Goal: Task Accomplishment & Management: Use online tool/utility

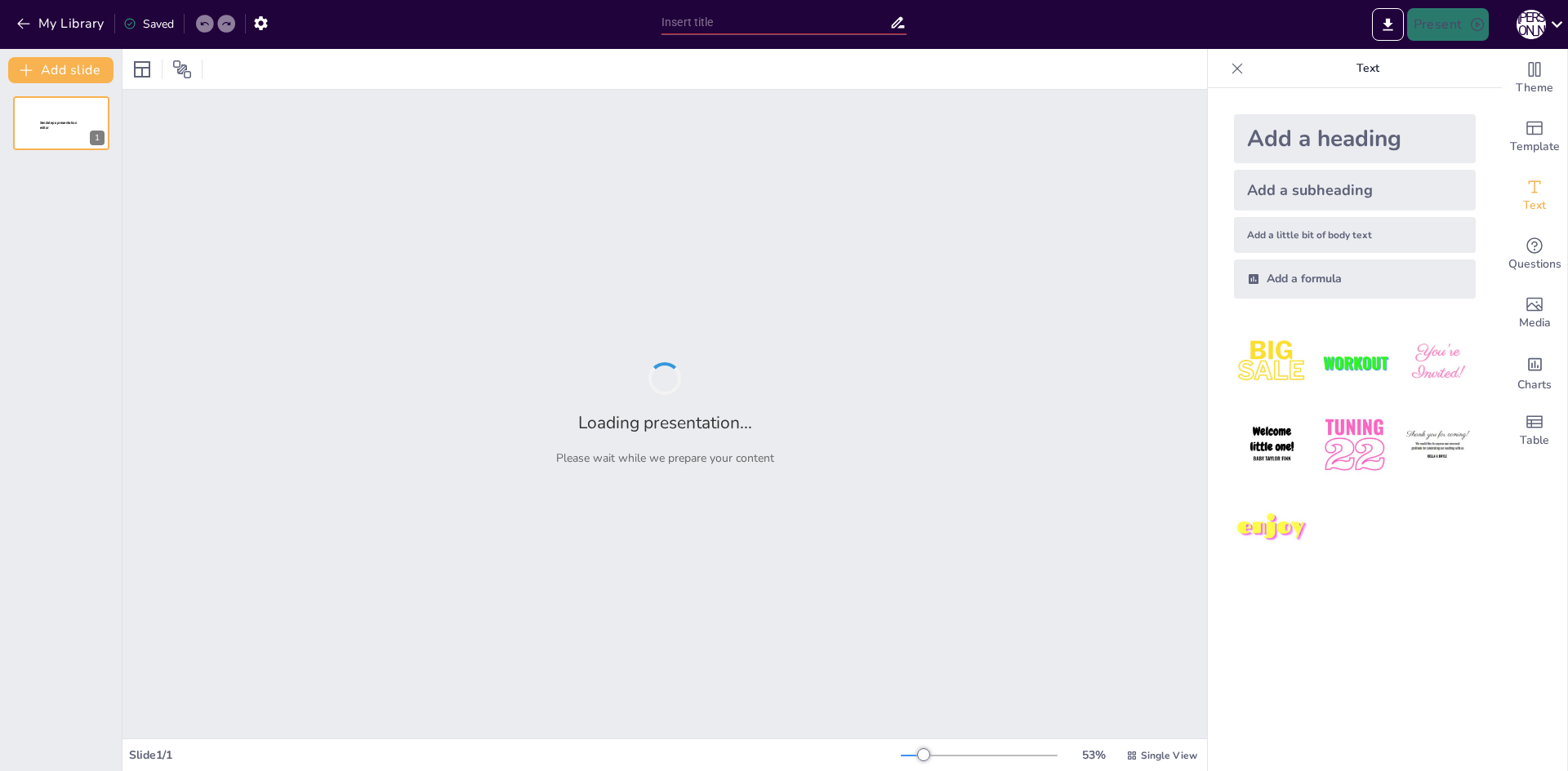
type input "Літературна спадщина трьох класиків: [PERSON_NAME]. Українка, М. [PERSON_NAME] …"
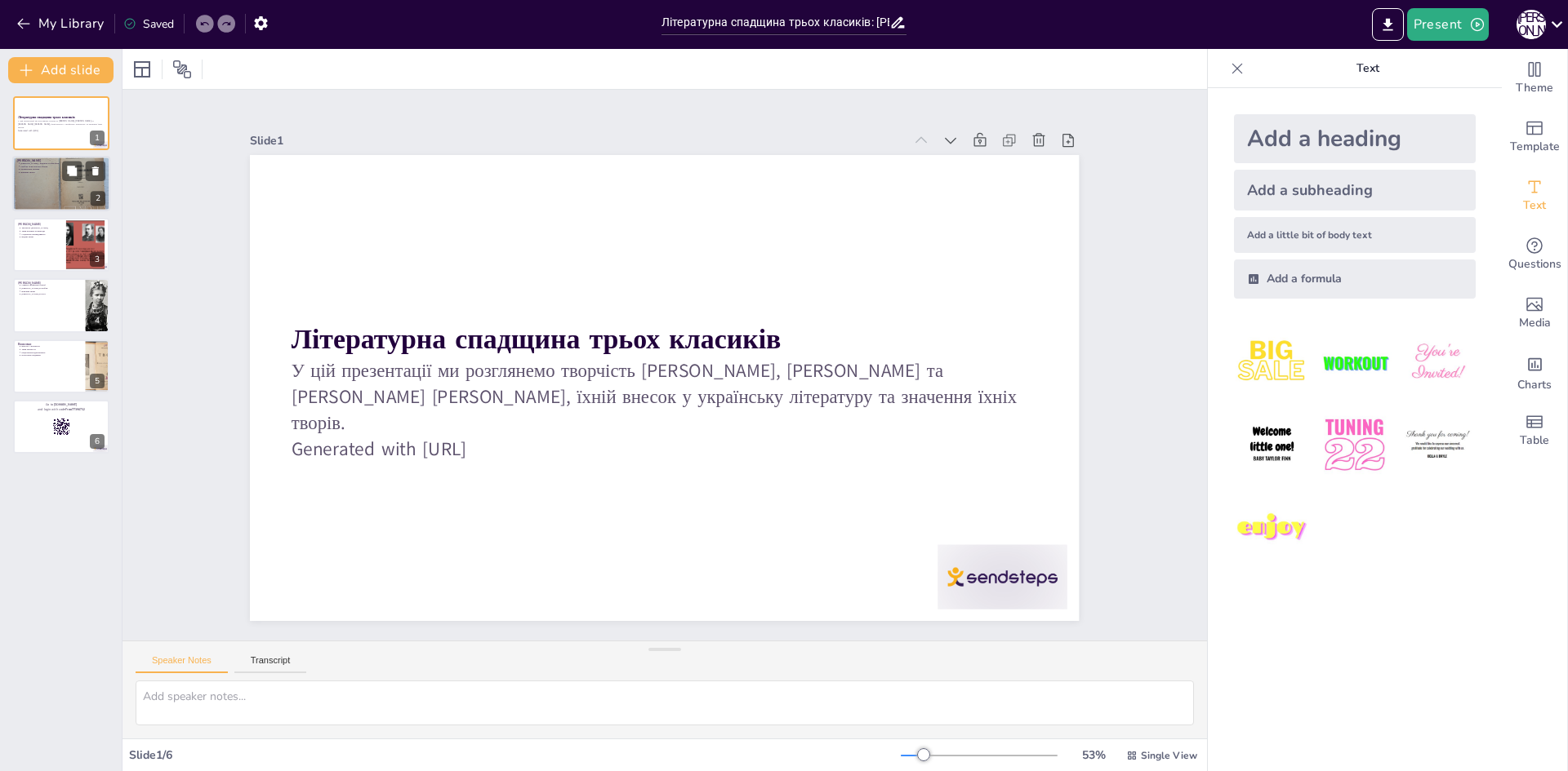
click at [60, 187] on div at bounding box center [61, 184] width 98 height 74
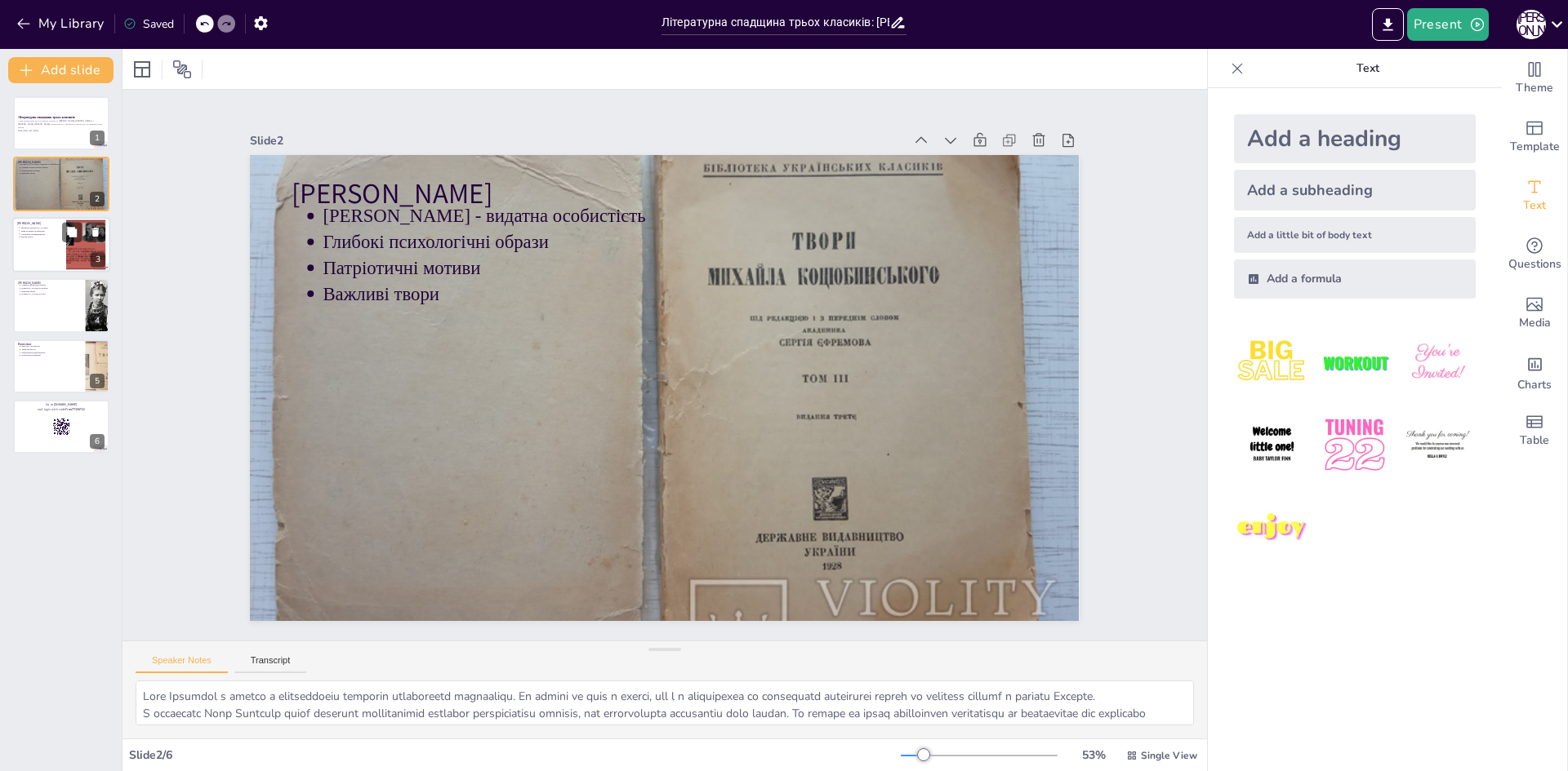
click at [80, 249] on div at bounding box center [85, 245] width 66 height 50
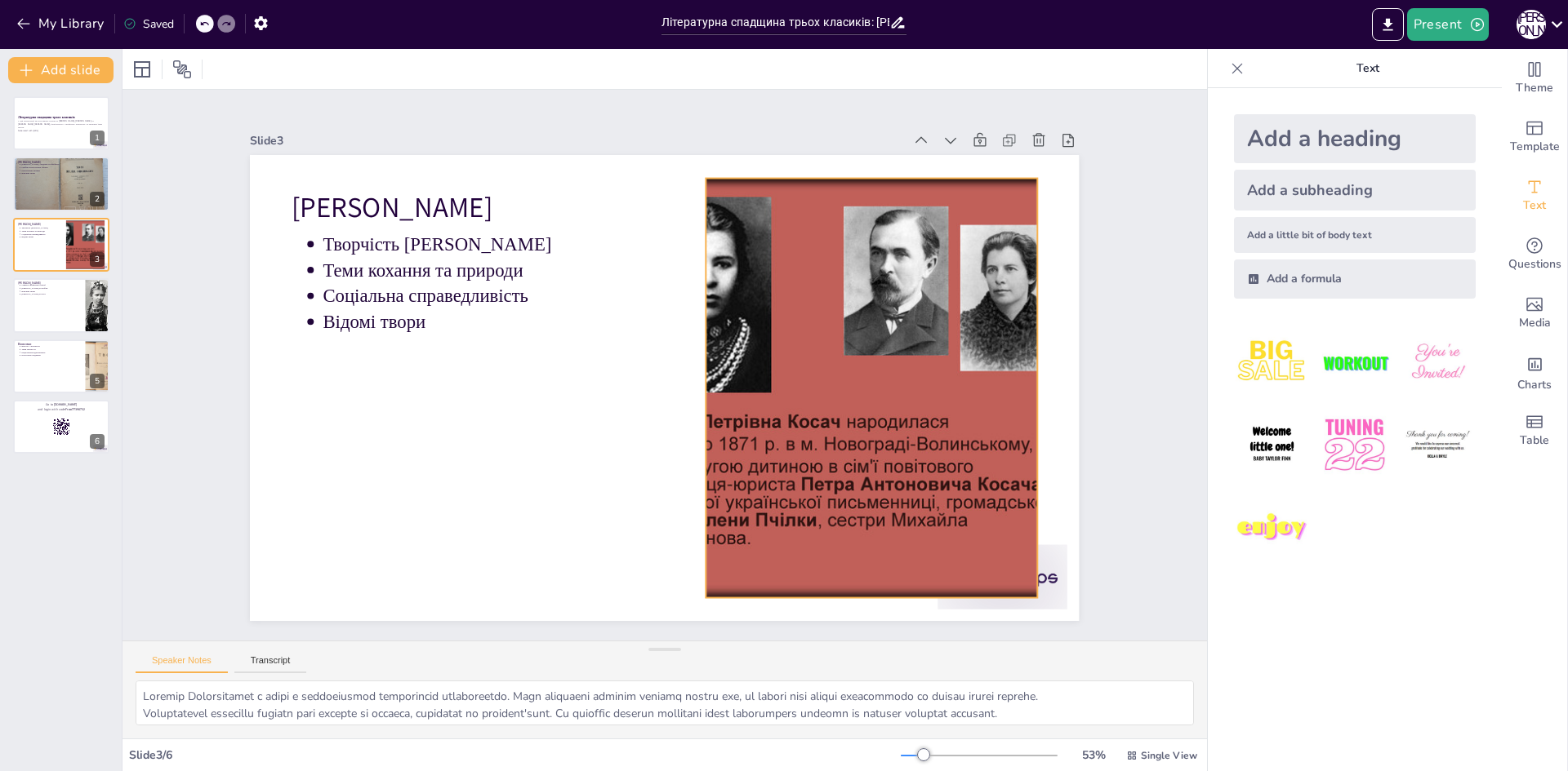
click at [725, 430] on div at bounding box center [844, 470] width 682 height 610
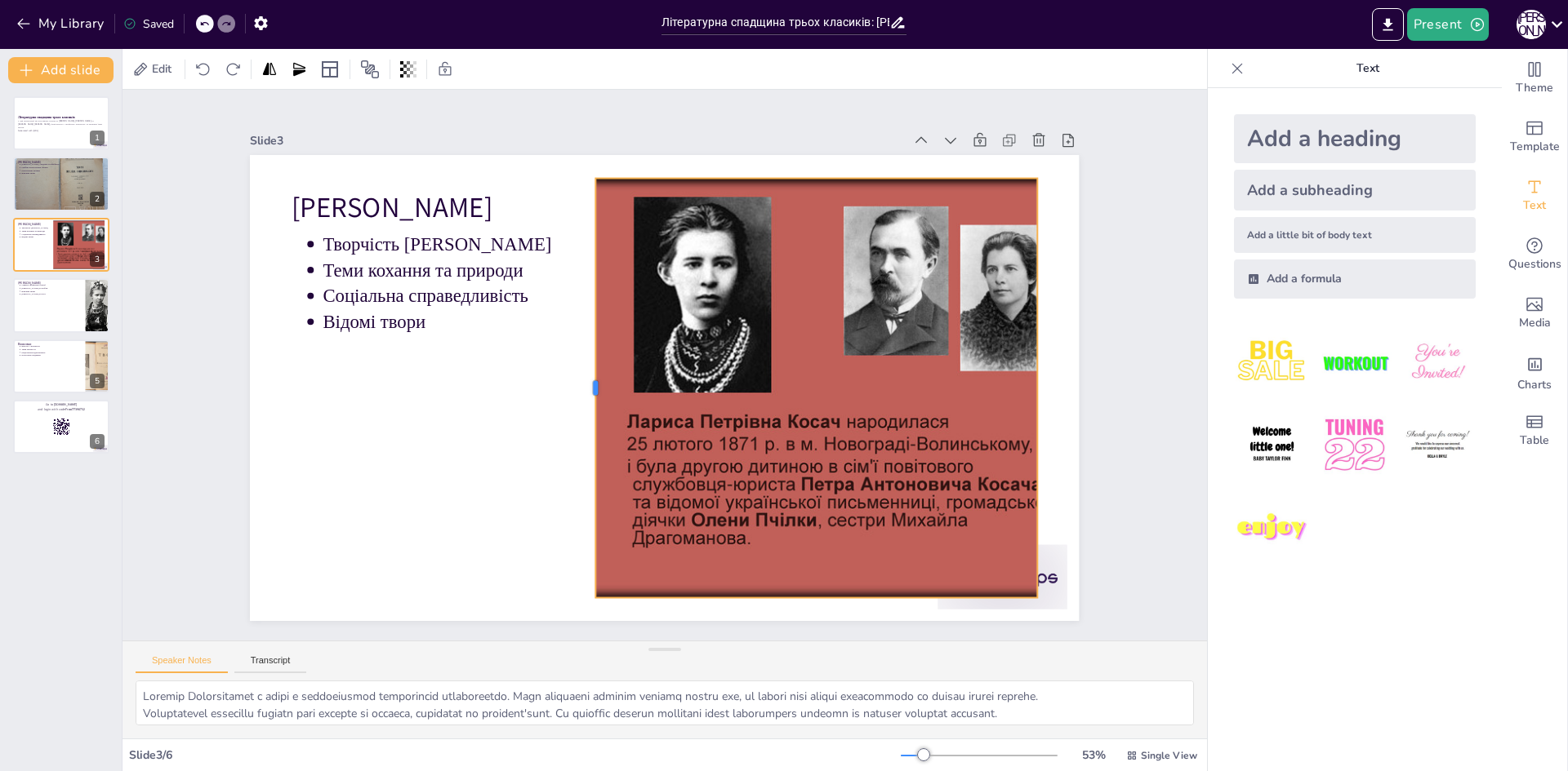
drag, startPoint x: 692, startPoint y: 386, endPoint x: 582, endPoint y: 378, distance: 110.3
click at [582, 358] on div at bounding box center [666, 287] width 403 height 142
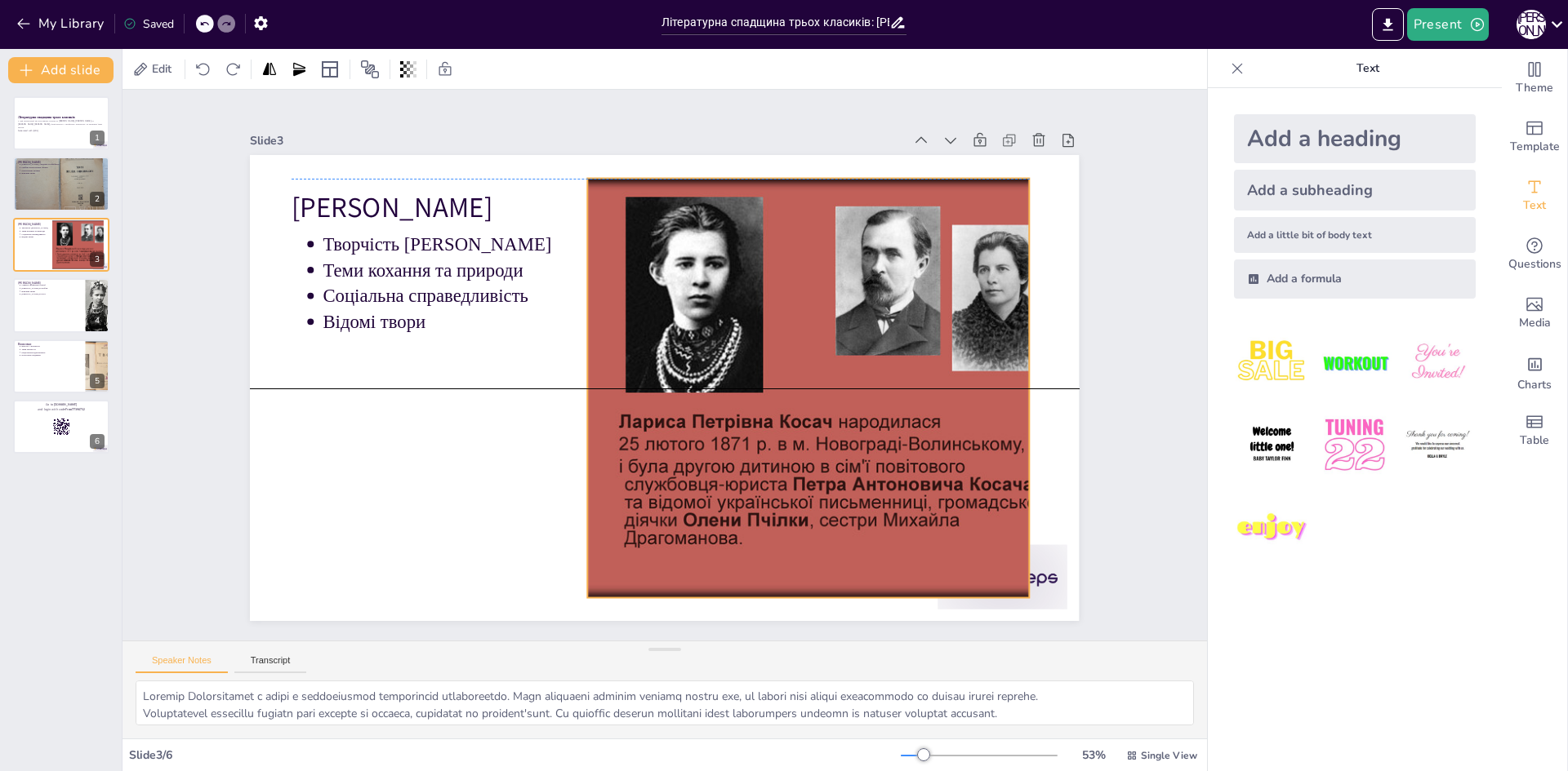
drag, startPoint x: 1022, startPoint y: 383, endPoint x: 1013, endPoint y: 386, distance: 9.5
click at [1013, 386] on div at bounding box center [781, 528] width 686 height 697
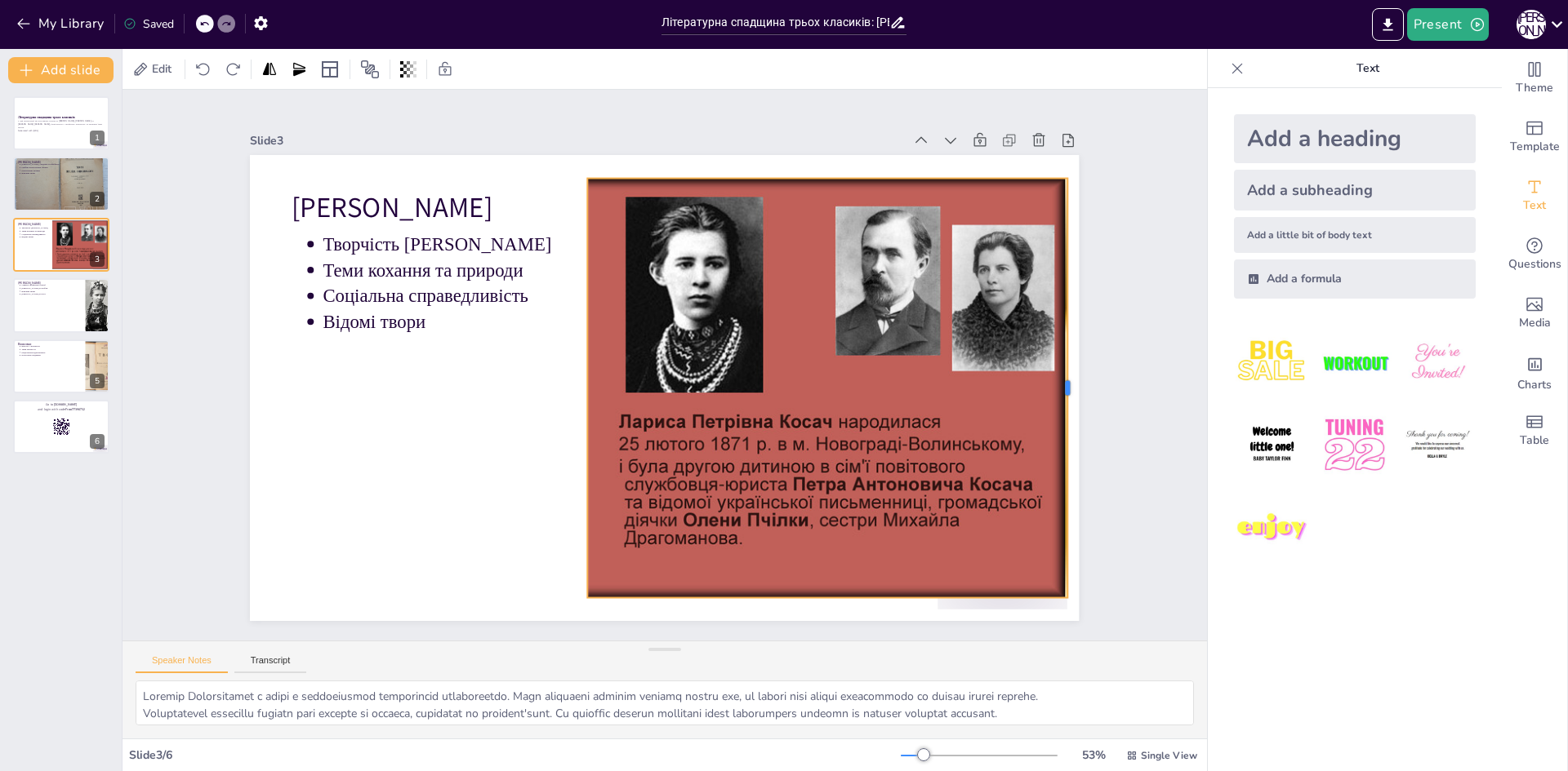
drag, startPoint x: 1018, startPoint y: 384, endPoint x: 1057, endPoint y: 406, distance: 44.8
click at [935, 721] on div at bounding box center [728, 770] width 413 height 100
click at [38, 309] on div at bounding box center [61, 305] width 98 height 55
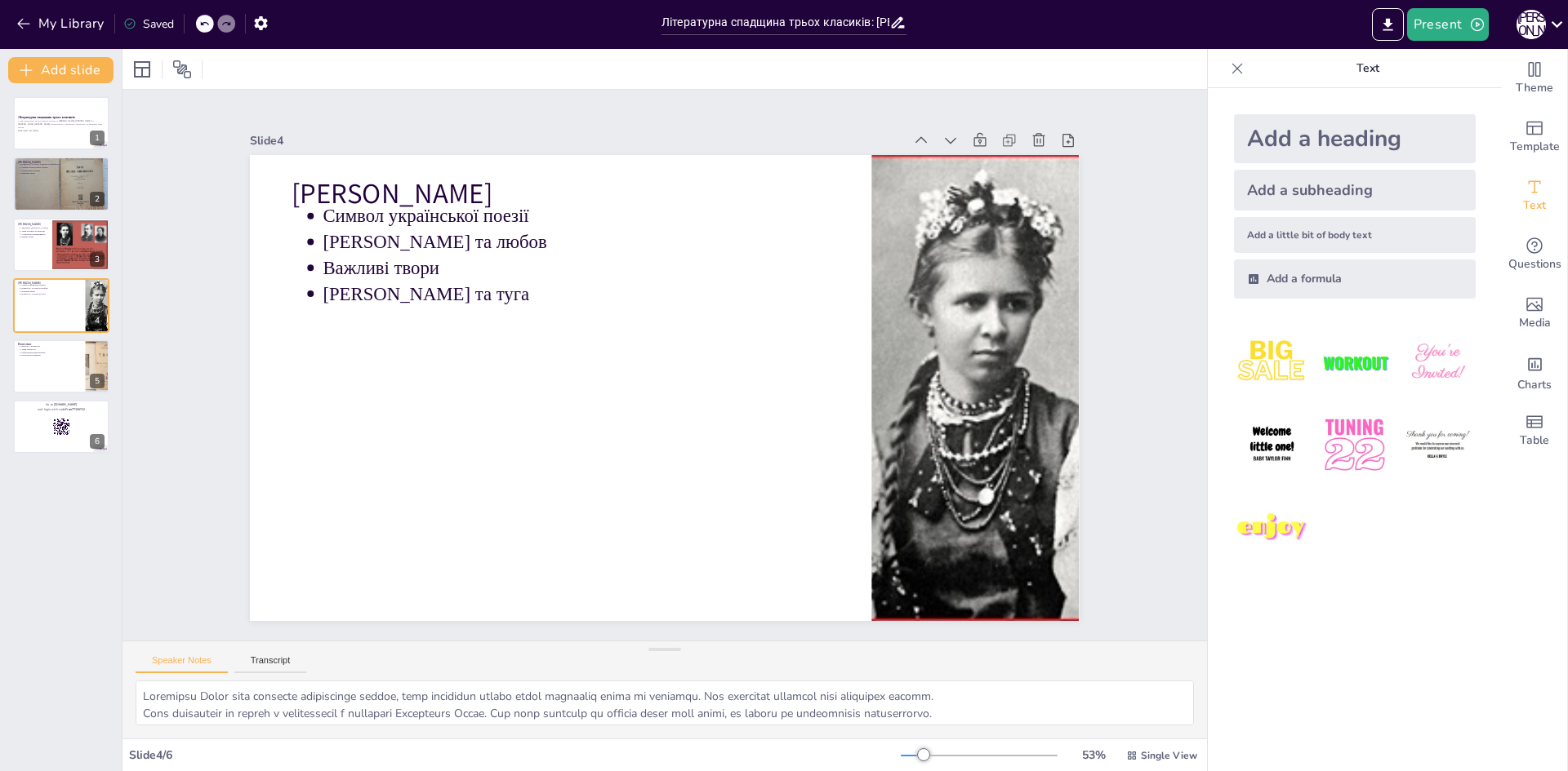
click at [111, 377] on div "Літературна спадщина трьох класиків У цій презентації ми розглянемо творчість Л…" at bounding box center [60, 275] width 121 height 358
click at [66, 362] on button at bounding box center [71, 353] width 19 height 19
type textarea "Внесок цих трьох письменників у літературу є безцінним. Їхні твори стали осново…"
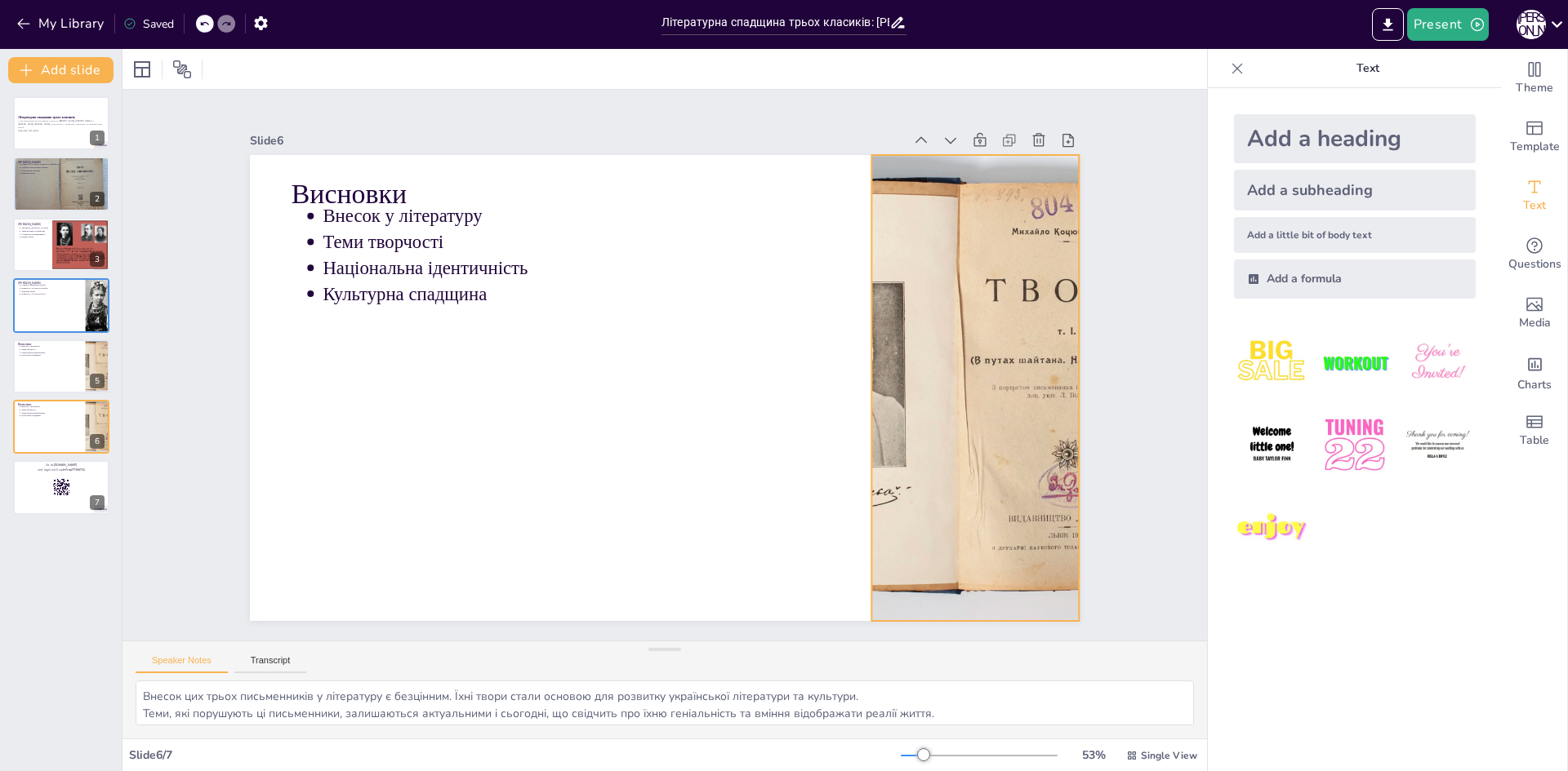
click at [871, 360] on div at bounding box center [965, 452] width 736 height 592
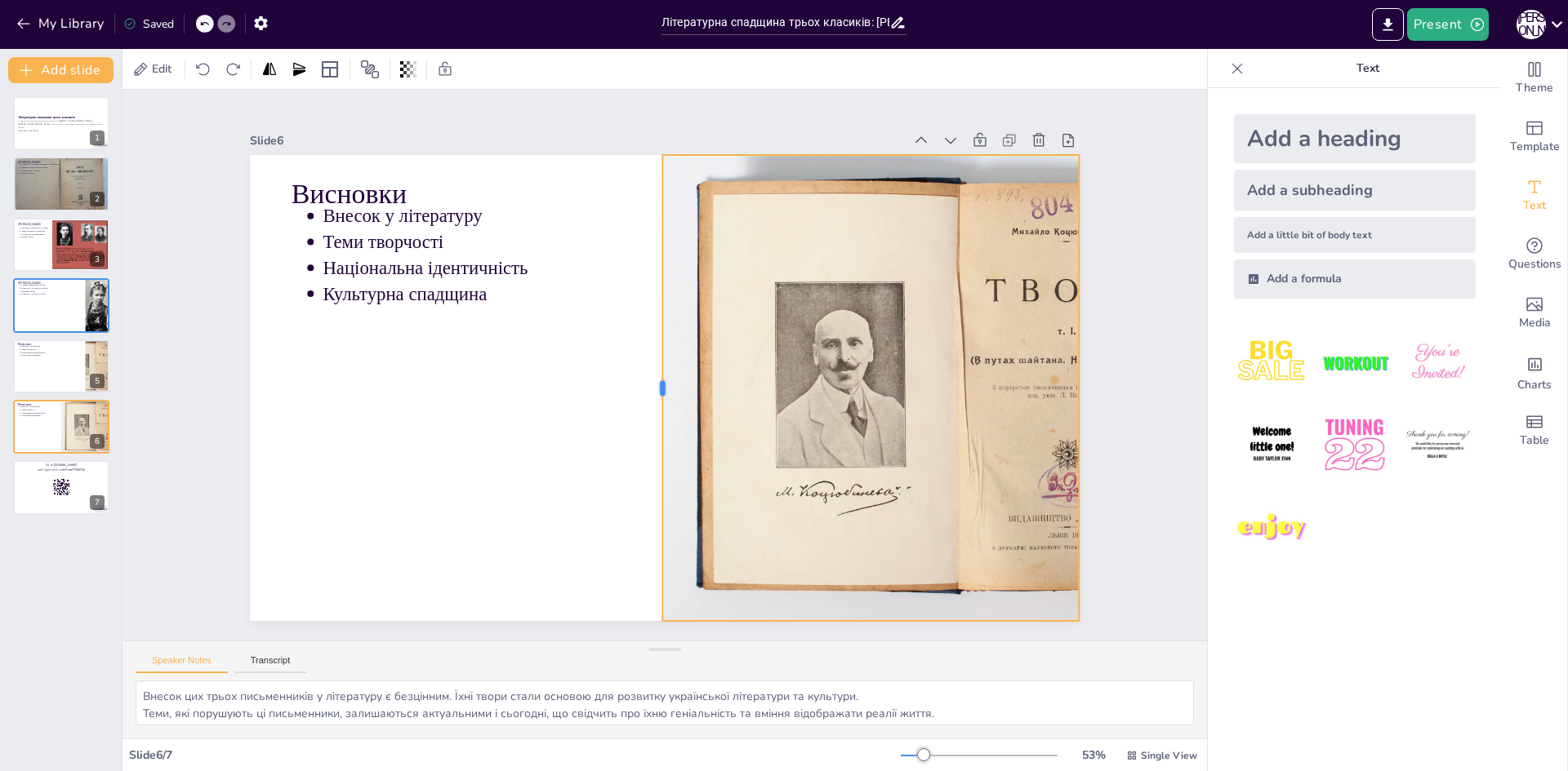
drag, startPoint x: 856, startPoint y: 382, endPoint x: 647, endPoint y: 386, distance: 209.0
click at [647, 386] on div at bounding box center [648, 382] width 202 height 431
click at [72, 488] on div at bounding box center [61, 488] width 98 height 55
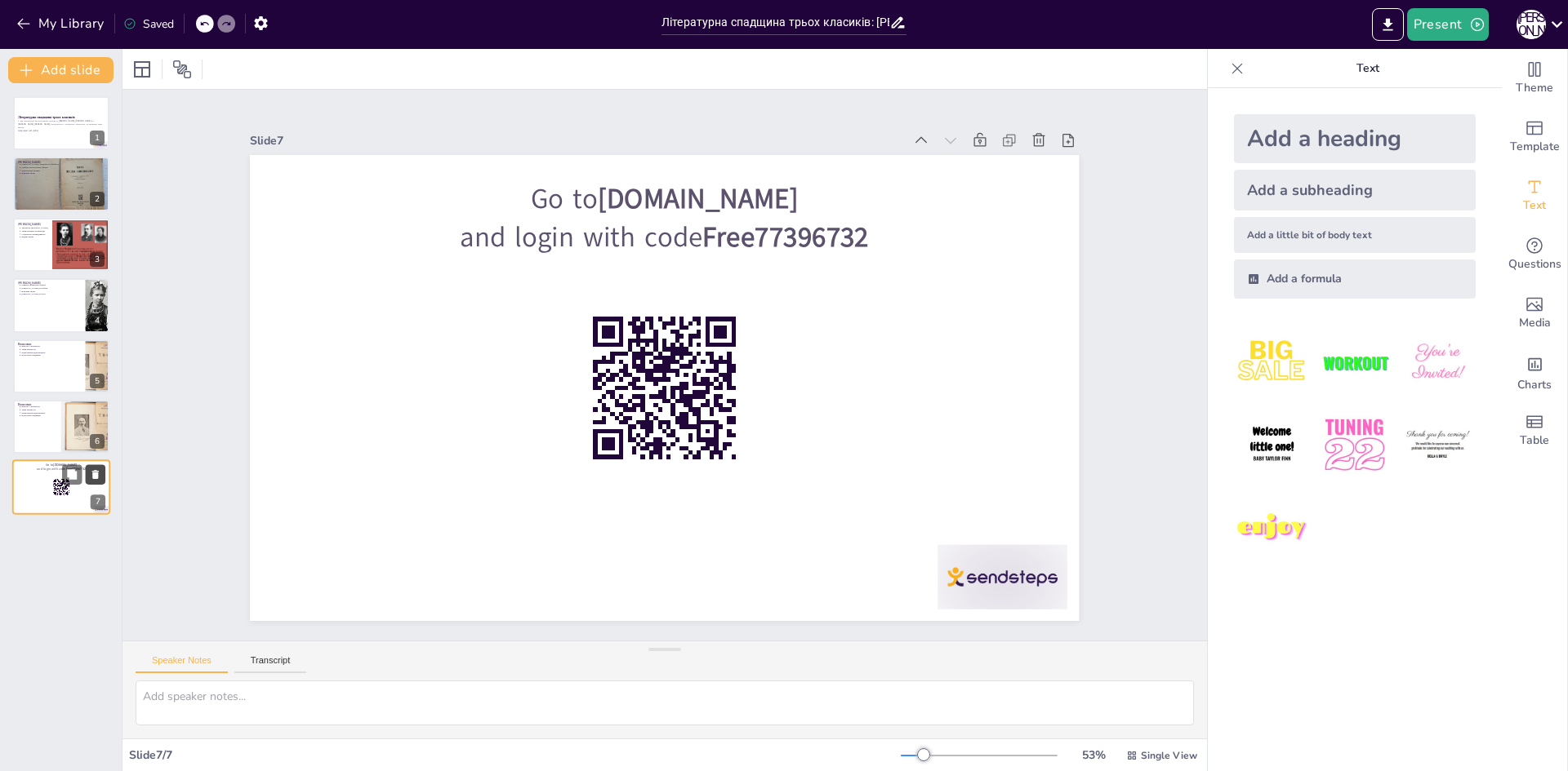
click at [92, 467] on button at bounding box center [95, 474] width 19 height 19
type textarea "Внесок цих трьох письменників у літературу є безцінним. Їхні твори стали осново…"
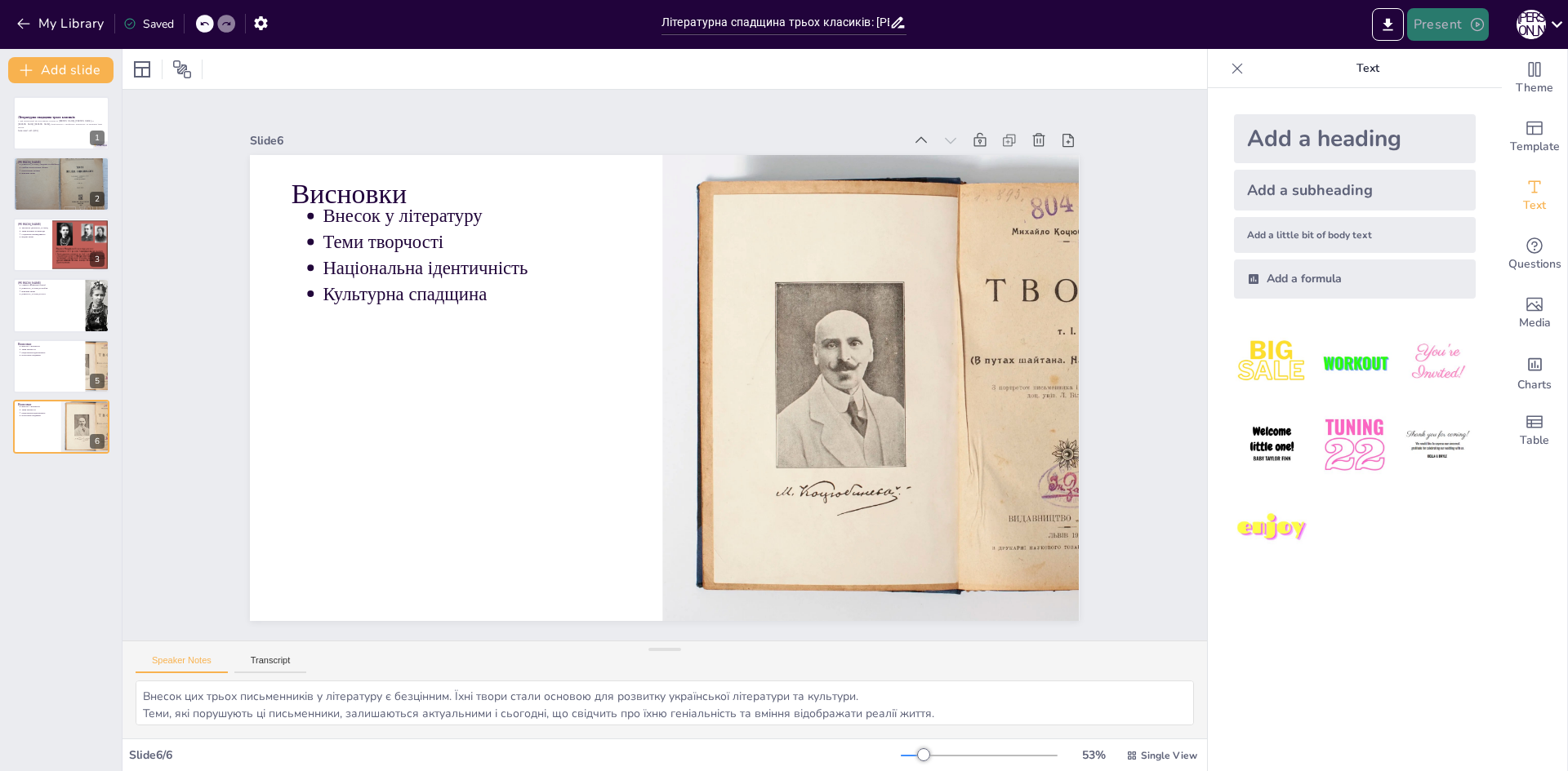
click at [1436, 19] on button "Present" at bounding box center [1448, 24] width 82 height 33
click at [1447, 105] on li "Play presentation" at bounding box center [1473, 100] width 128 height 26
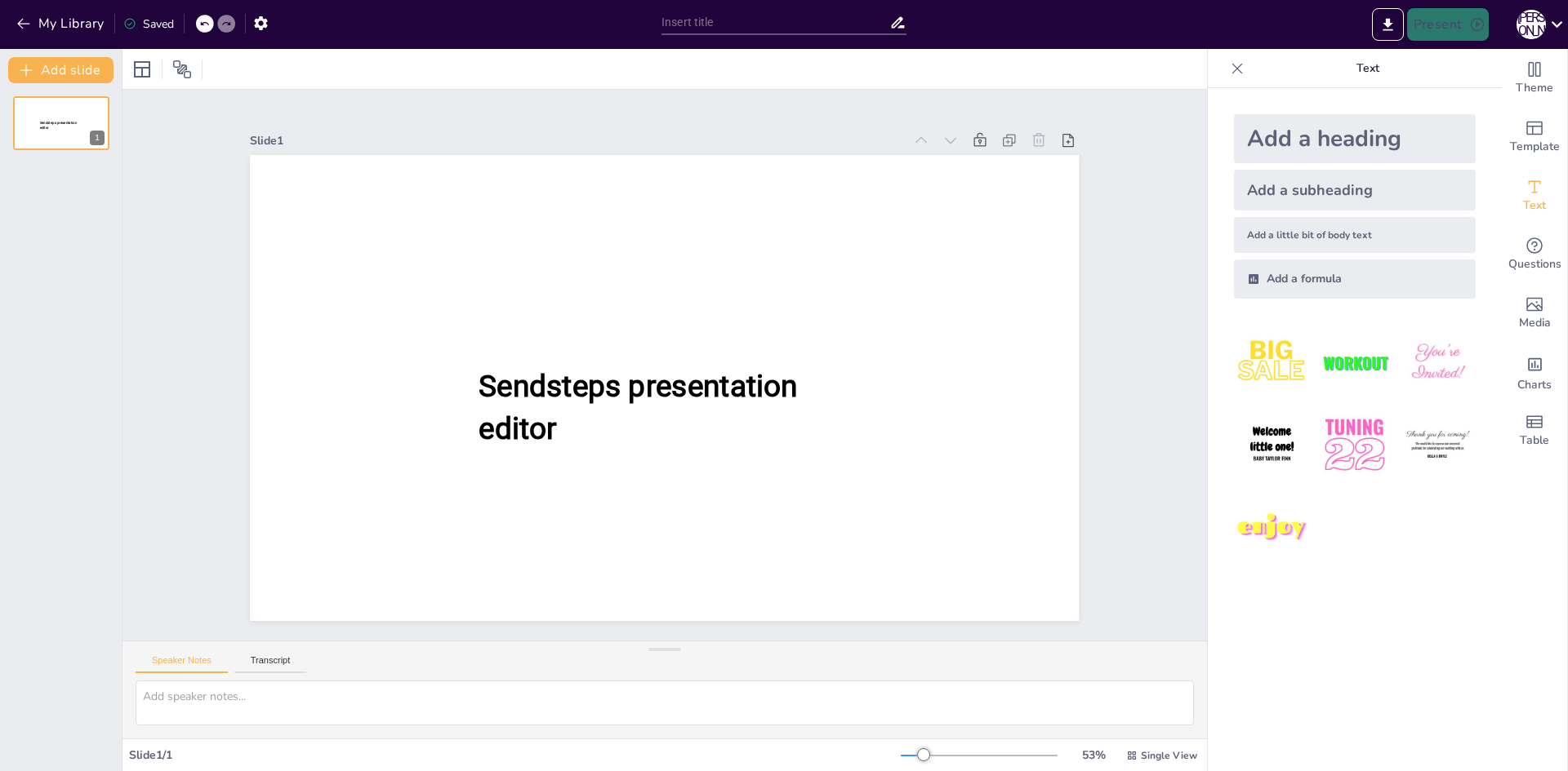
type input "Літературна спадщина трьох класиків: [PERSON_NAME]. Українка, М. [PERSON_NAME] …"
